Goal: Task Accomplishment & Management: Use online tool/utility

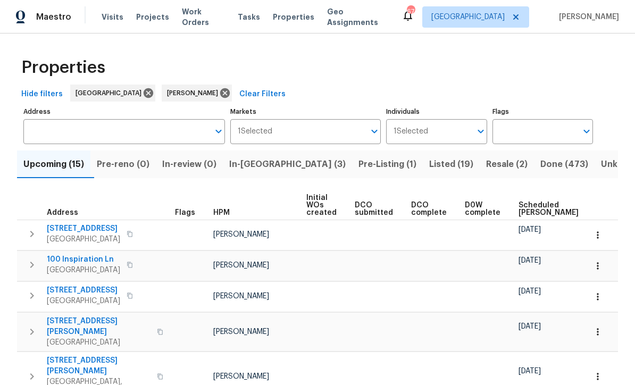
click at [429, 165] on span "Listed (19)" at bounding box center [451, 164] width 44 height 15
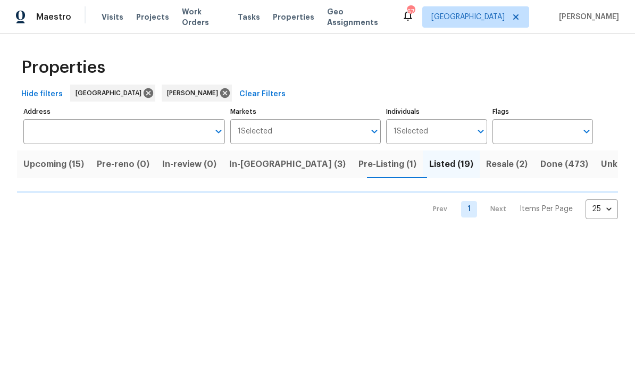
click at [359, 167] on span "Pre-Listing (1)" at bounding box center [388, 164] width 58 height 15
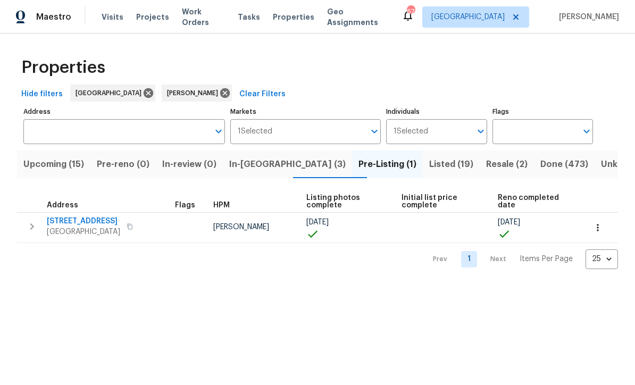
click at [429, 169] on span "Listed (19)" at bounding box center [451, 164] width 44 height 15
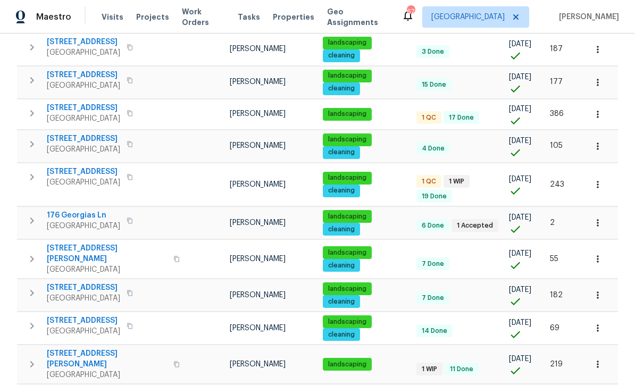
scroll to position [189, 0]
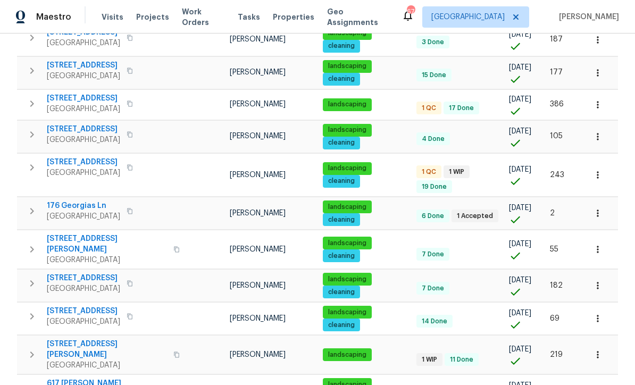
click at [602, 208] on icon "button" at bounding box center [598, 213] width 11 height 11
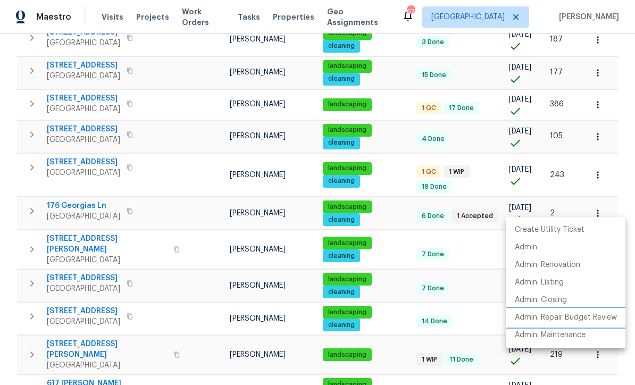
click at [585, 325] on li "Admin: Repair Budget Review" at bounding box center [565, 318] width 119 height 18
click at [186, 253] on div at bounding box center [317, 192] width 635 height 385
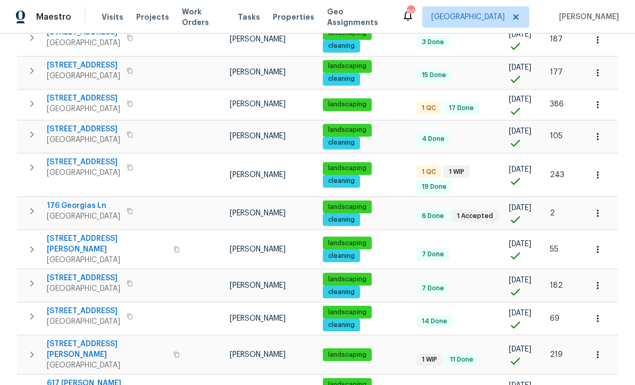
click at [80, 164] on span "[STREET_ADDRESS]" at bounding box center [83, 162] width 73 height 11
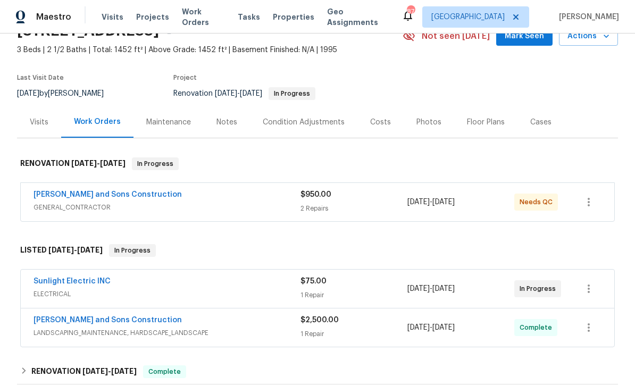
scroll to position [56, 0]
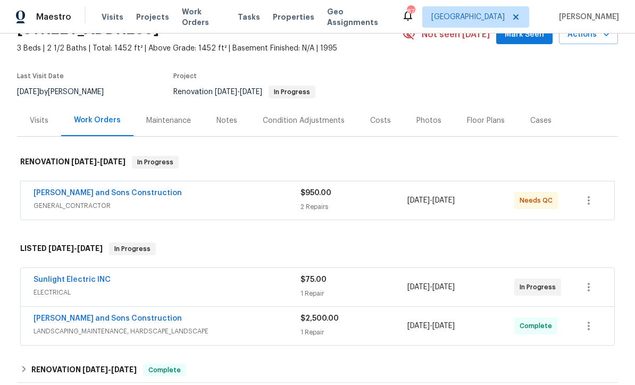
click at [64, 280] on link "Sunlight Electric INC" at bounding box center [72, 279] width 77 height 7
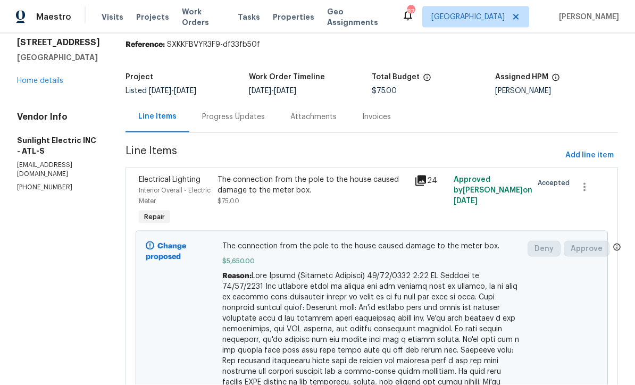
scroll to position [34, 0]
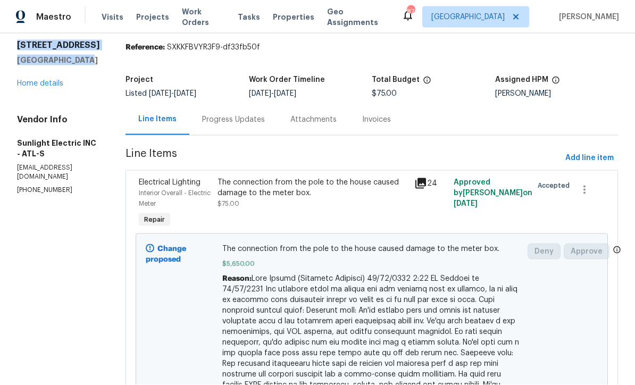
click at [285, 188] on div "The connection from the pole to the house caused damage to the meter box." at bounding box center [313, 187] width 190 height 21
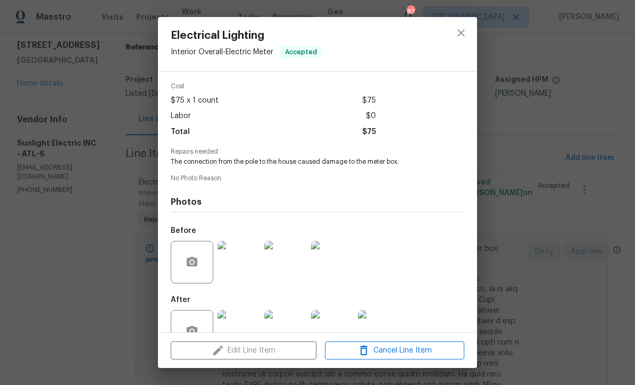
scroll to position [38, 0]
click at [240, 341] on img at bounding box center [239, 332] width 43 height 43
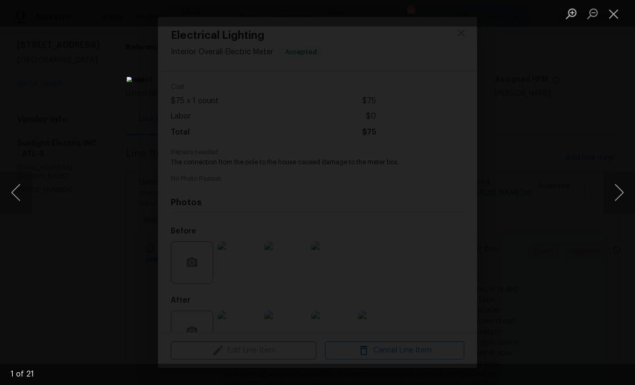
click at [610, 210] on button "Next image" at bounding box center [619, 192] width 32 height 43
click at [614, 214] on button "Next image" at bounding box center [619, 192] width 32 height 43
click at [615, 214] on button "Next image" at bounding box center [619, 192] width 32 height 43
click at [614, 210] on button "Next image" at bounding box center [619, 192] width 32 height 43
click at [614, 212] on button "Next image" at bounding box center [619, 192] width 32 height 43
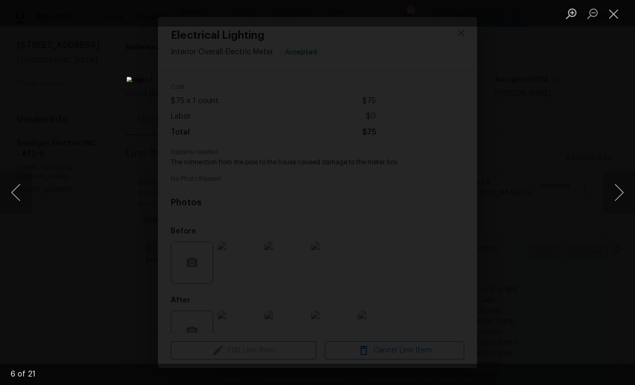
click at [622, 214] on button "Next image" at bounding box center [619, 192] width 32 height 43
click at [620, 207] on button "Next image" at bounding box center [619, 192] width 32 height 43
click at [621, 202] on button "Next image" at bounding box center [619, 192] width 32 height 43
click at [624, 213] on button "Next image" at bounding box center [619, 192] width 32 height 43
click at [621, 206] on button "Next image" at bounding box center [619, 192] width 32 height 43
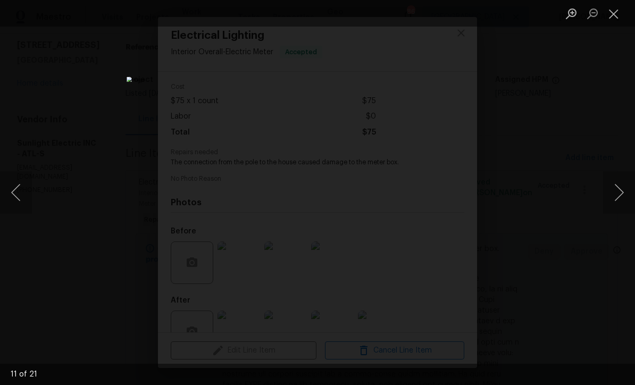
click at [622, 207] on button "Next image" at bounding box center [619, 192] width 32 height 43
click at [617, 214] on button "Next image" at bounding box center [619, 192] width 32 height 43
click at [622, 213] on button "Next image" at bounding box center [619, 192] width 32 height 43
click at [616, 214] on button "Next image" at bounding box center [619, 192] width 32 height 43
click at [618, 21] on button "Close lightbox" at bounding box center [613, 13] width 21 height 19
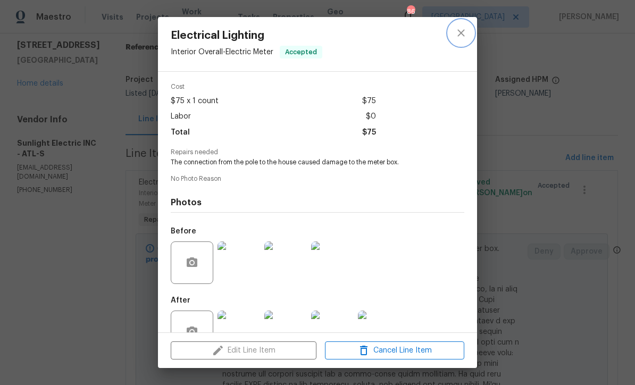
click at [454, 31] on button "close" at bounding box center [461, 33] width 26 height 26
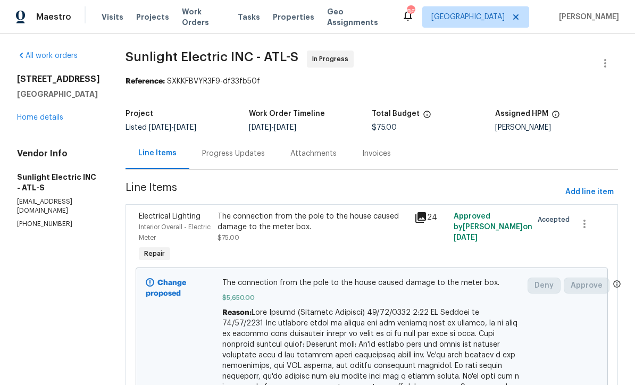
scroll to position [0, 0]
